Goal: Find specific page/section

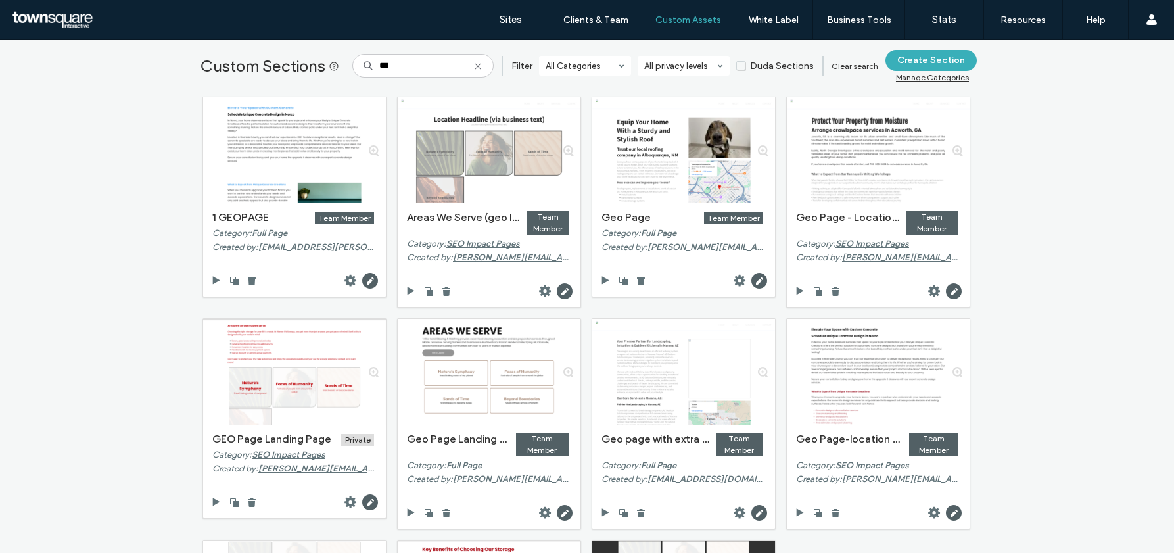
click at [417, 73] on input "***" at bounding box center [422, 66] width 141 height 24
click at [527, 19] on link "Sites" at bounding box center [510, 19] width 78 height 39
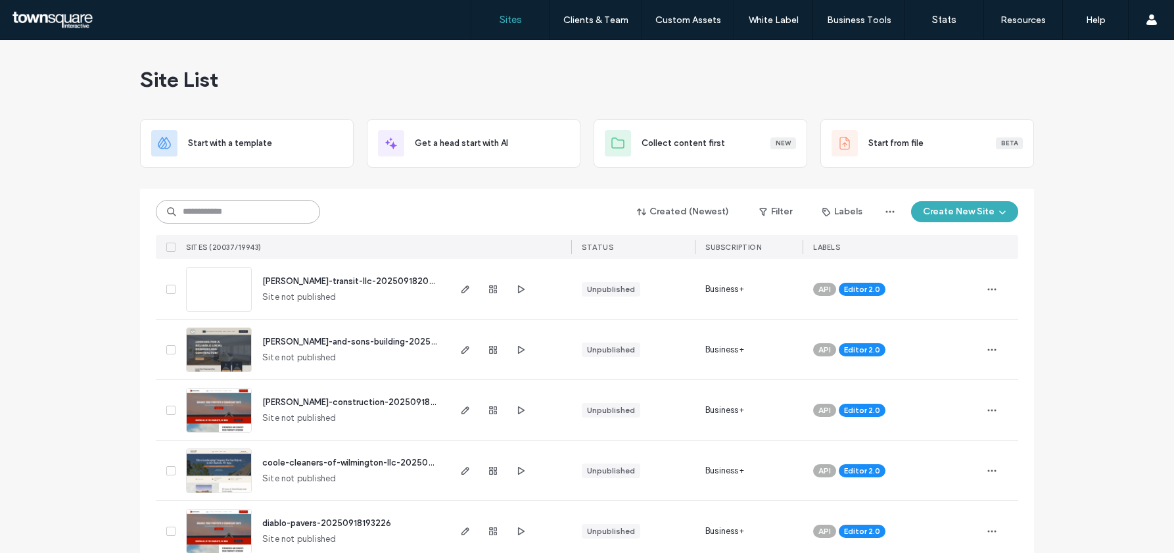
click at [283, 204] on input at bounding box center [238, 212] width 164 height 24
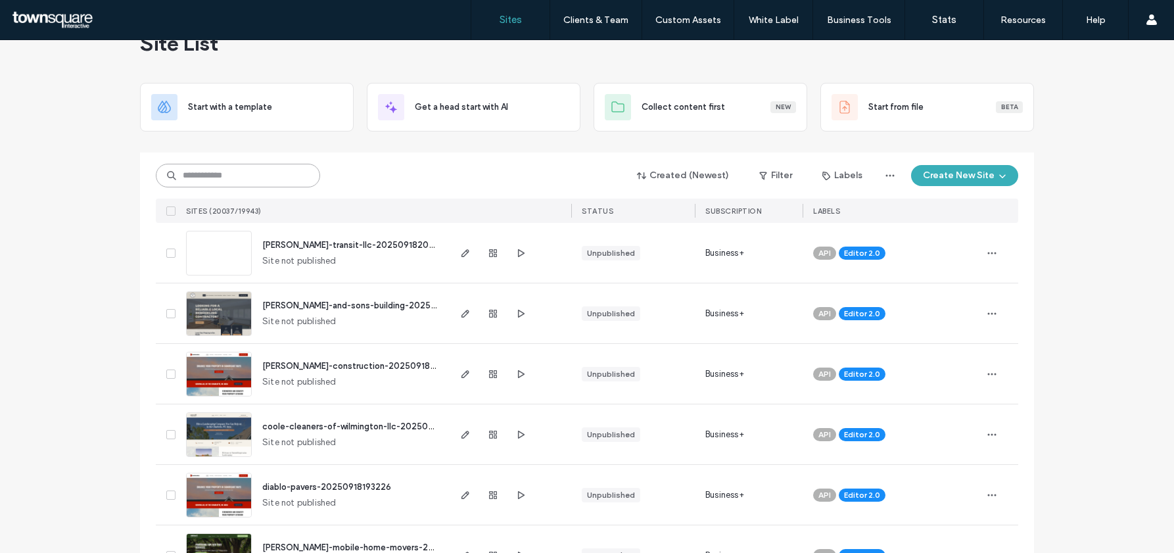
scroll to position [34, 0]
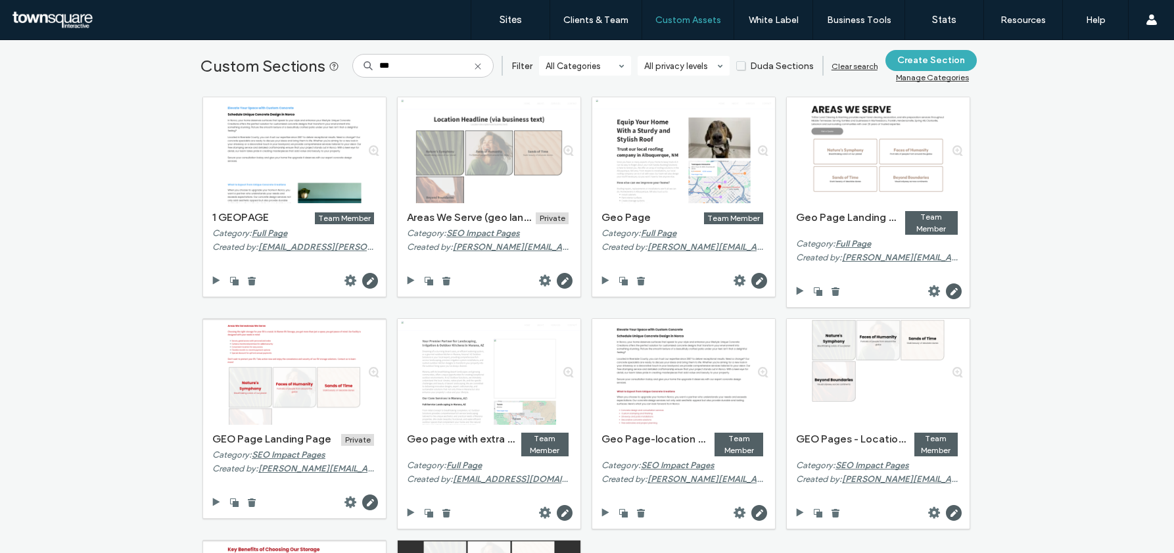
scroll to position [199, 0]
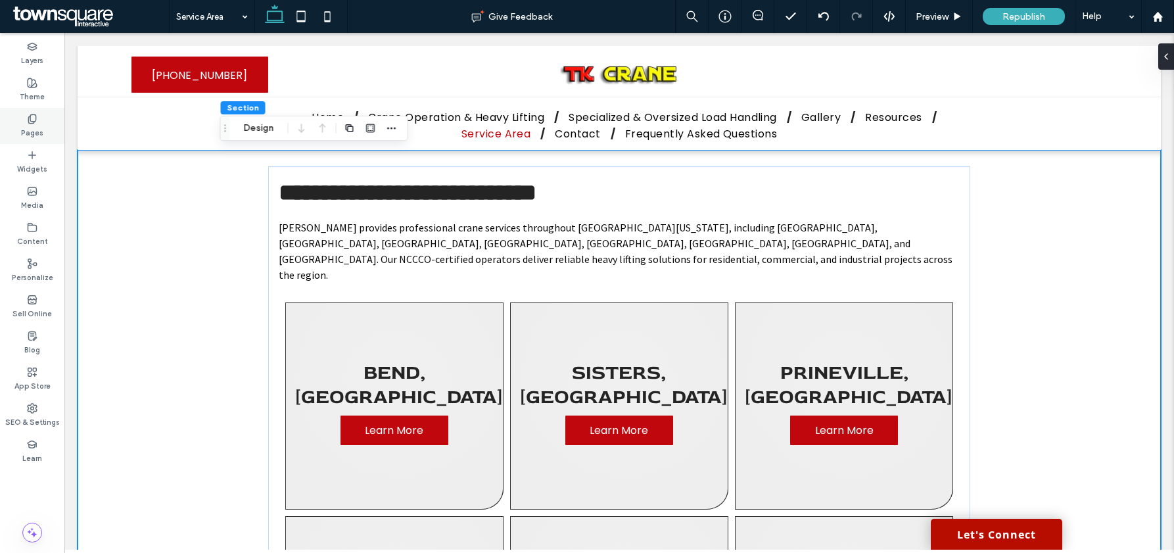
click at [26, 128] on label "Pages" at bounding box center [32, 131] width 22 height 14
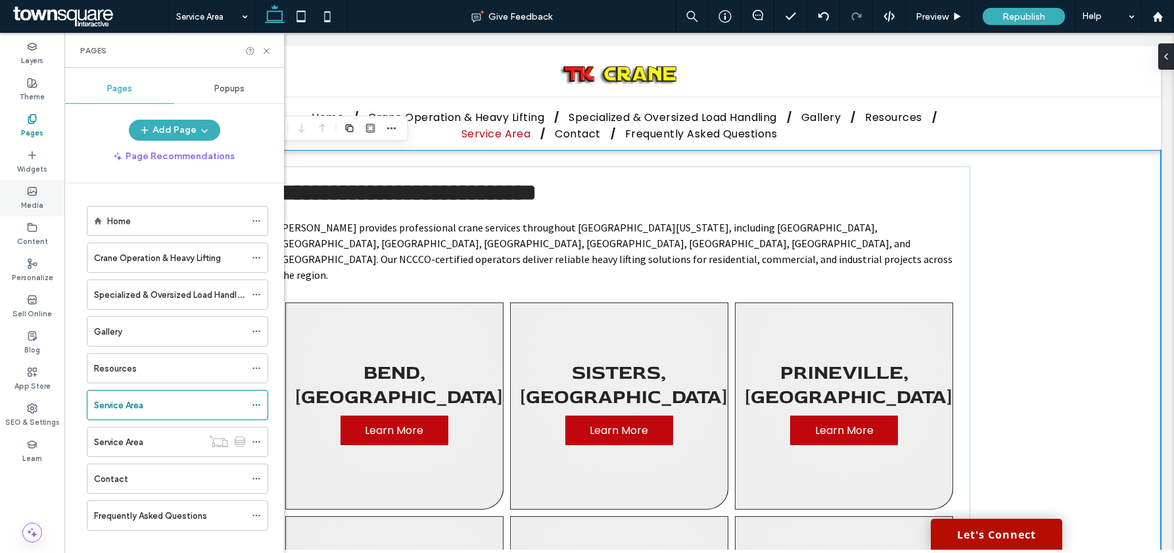
click at [30, 197] on label "Media" at bounding box center [32, 204] width 22 height 14
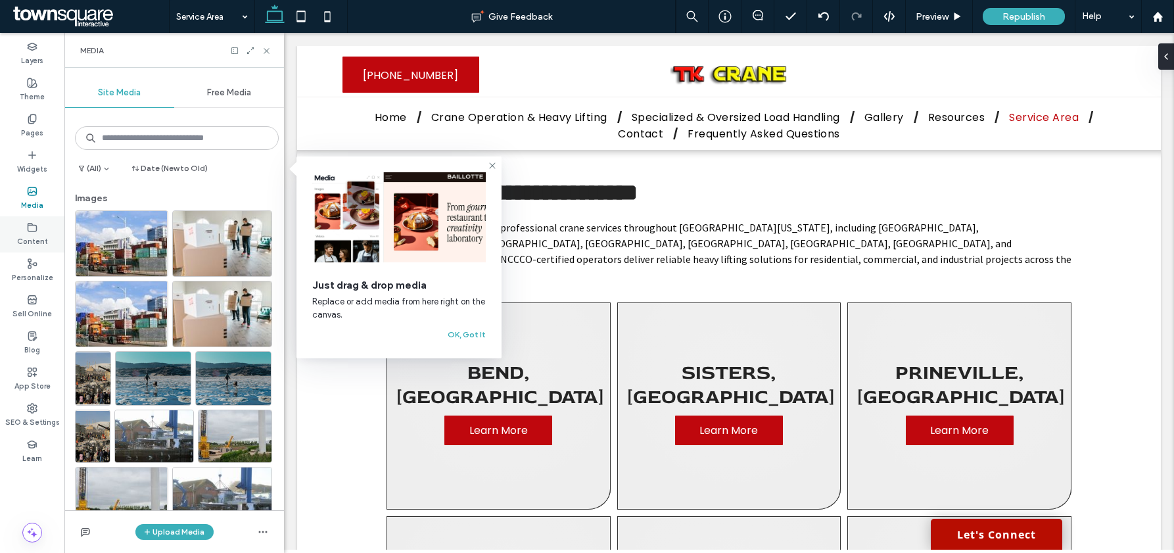
click at [34, 230] on icon at bounding box center [32, 227] width 11 height 11
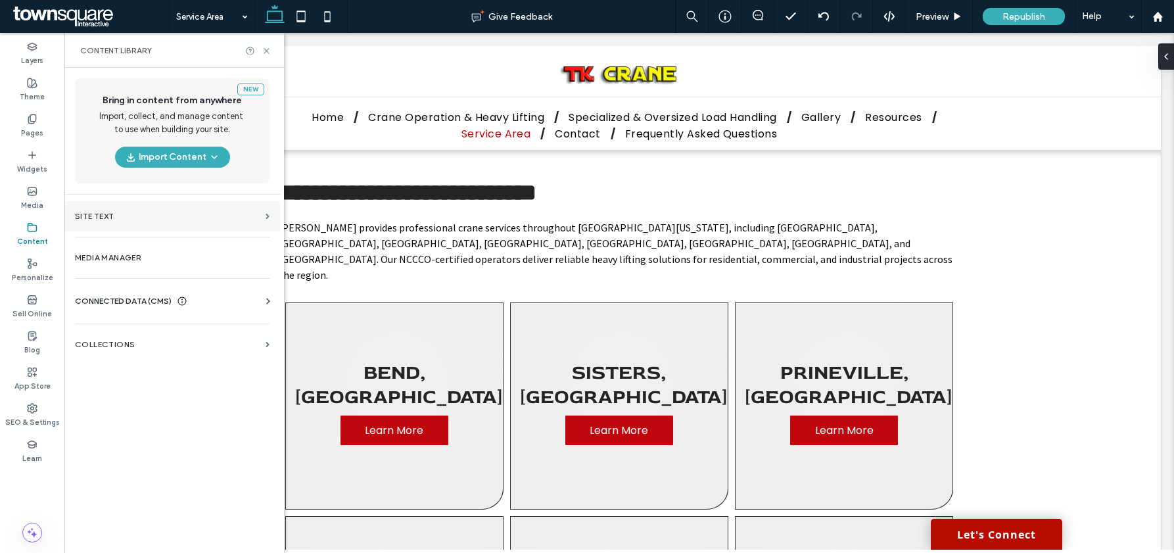
click at [115, 204] on section "Site Text" at bounding box center [172, 216] width 216 height 30
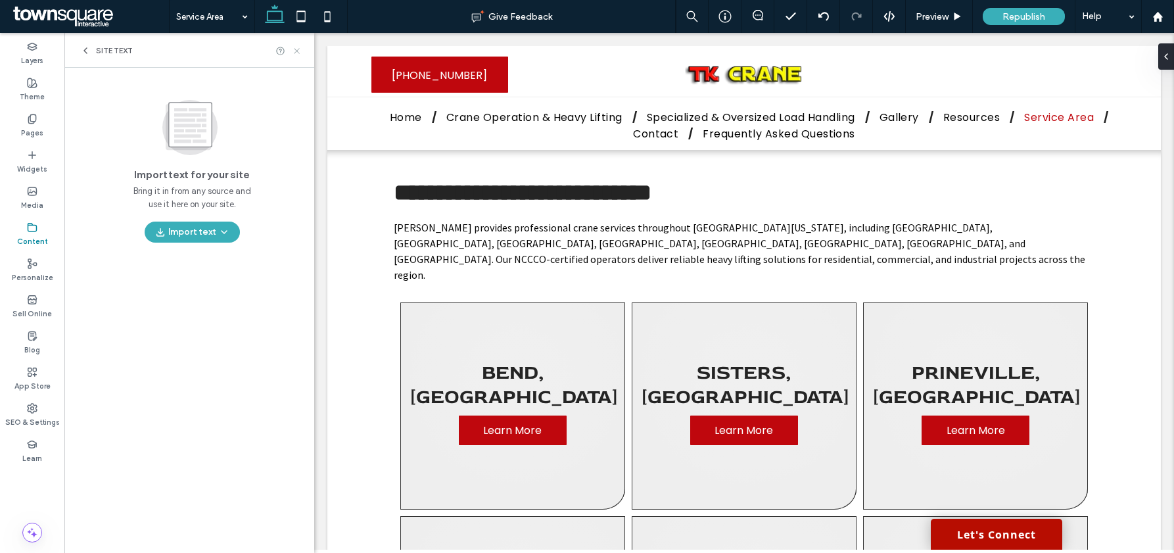
click at [298, 49] on icon at bounding box center [297, 51] width 10 height 10
